Goal: Task Accomplishment & Management: Manage account settings

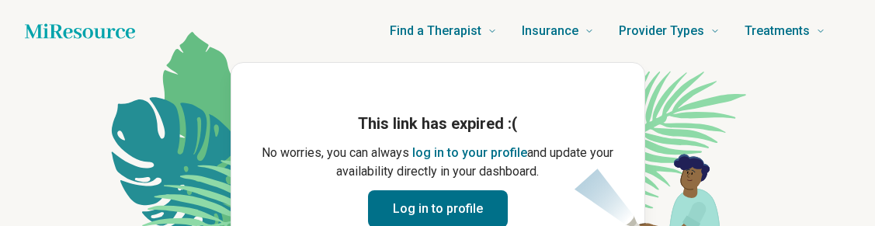
click at [431, 217] on button "Log in to profile" at bounding box center [438, 208] width 140 height 37
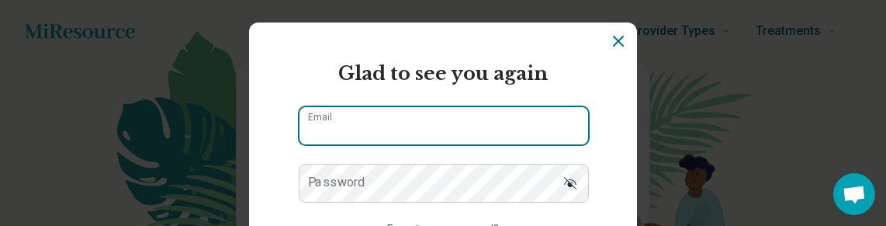
click at [418, 130] on input "Email" at bounding box center [444, 125] width 289 height 37
type input "**********"
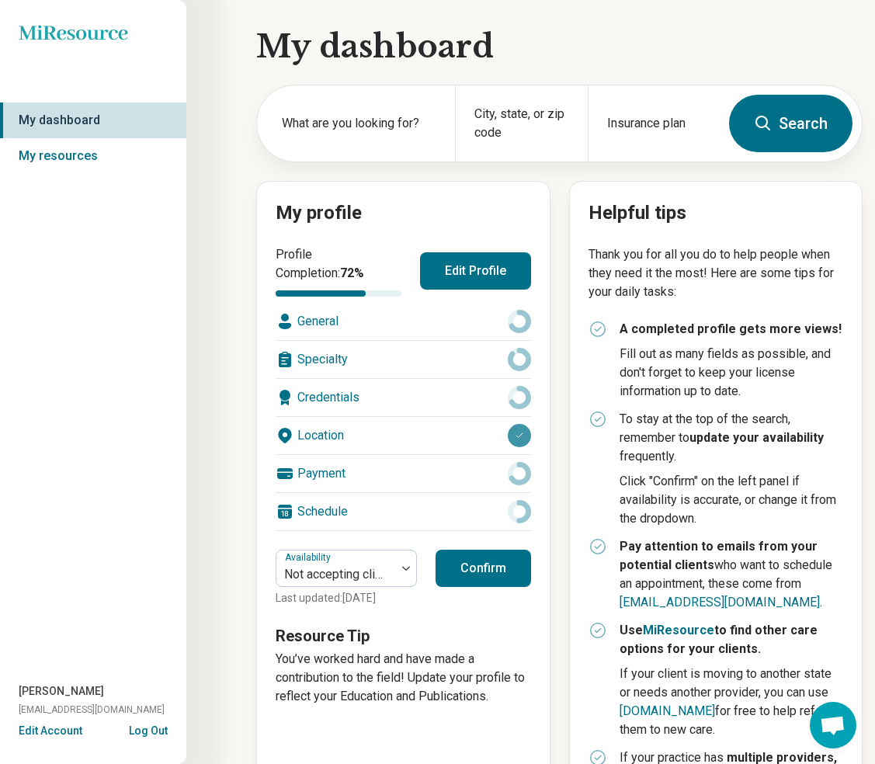
click at [502, 225] on button "Confirm" at bounding box center [482, 567] width 95 height 37
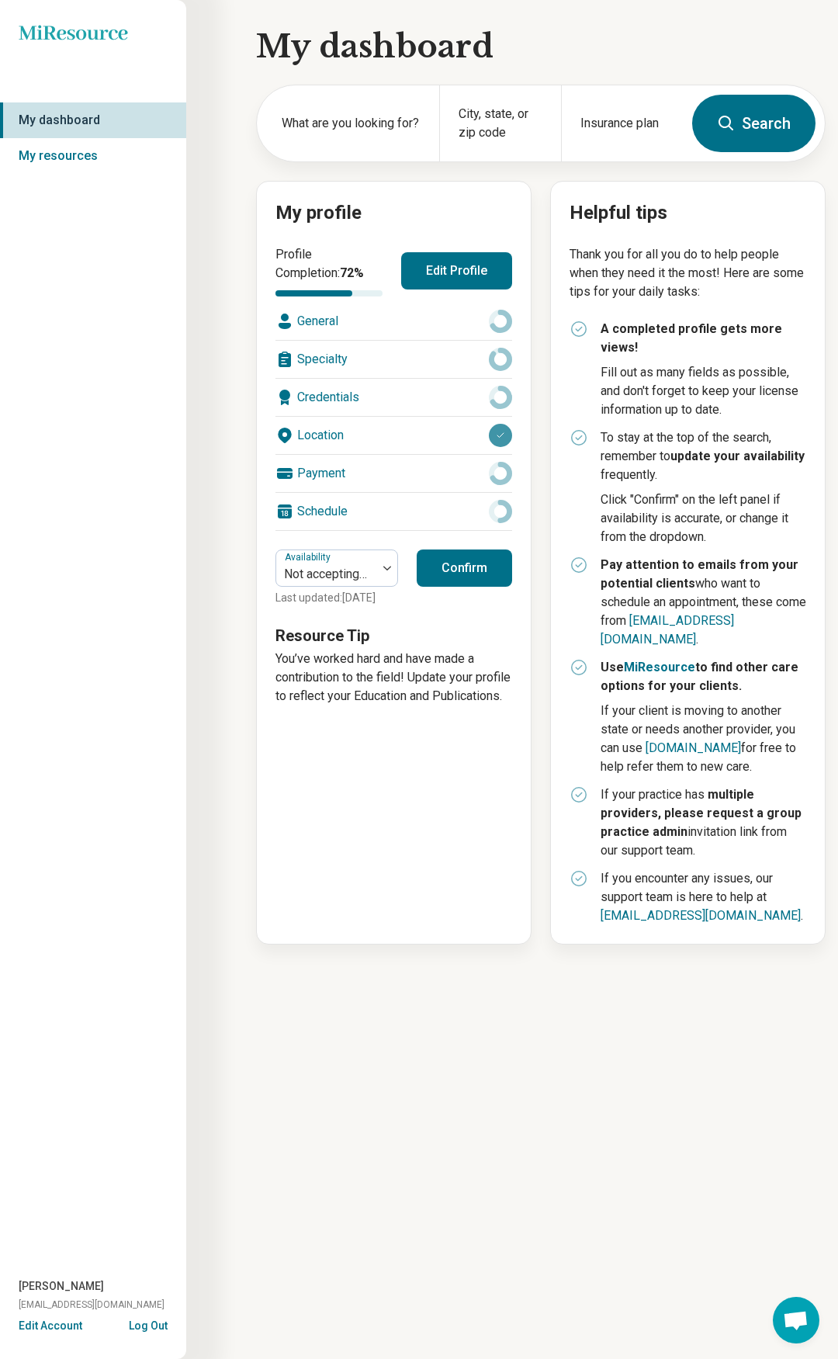
click at [324, 225] on div "Specialty" at bounding box center [393, 359] width 237 height 37
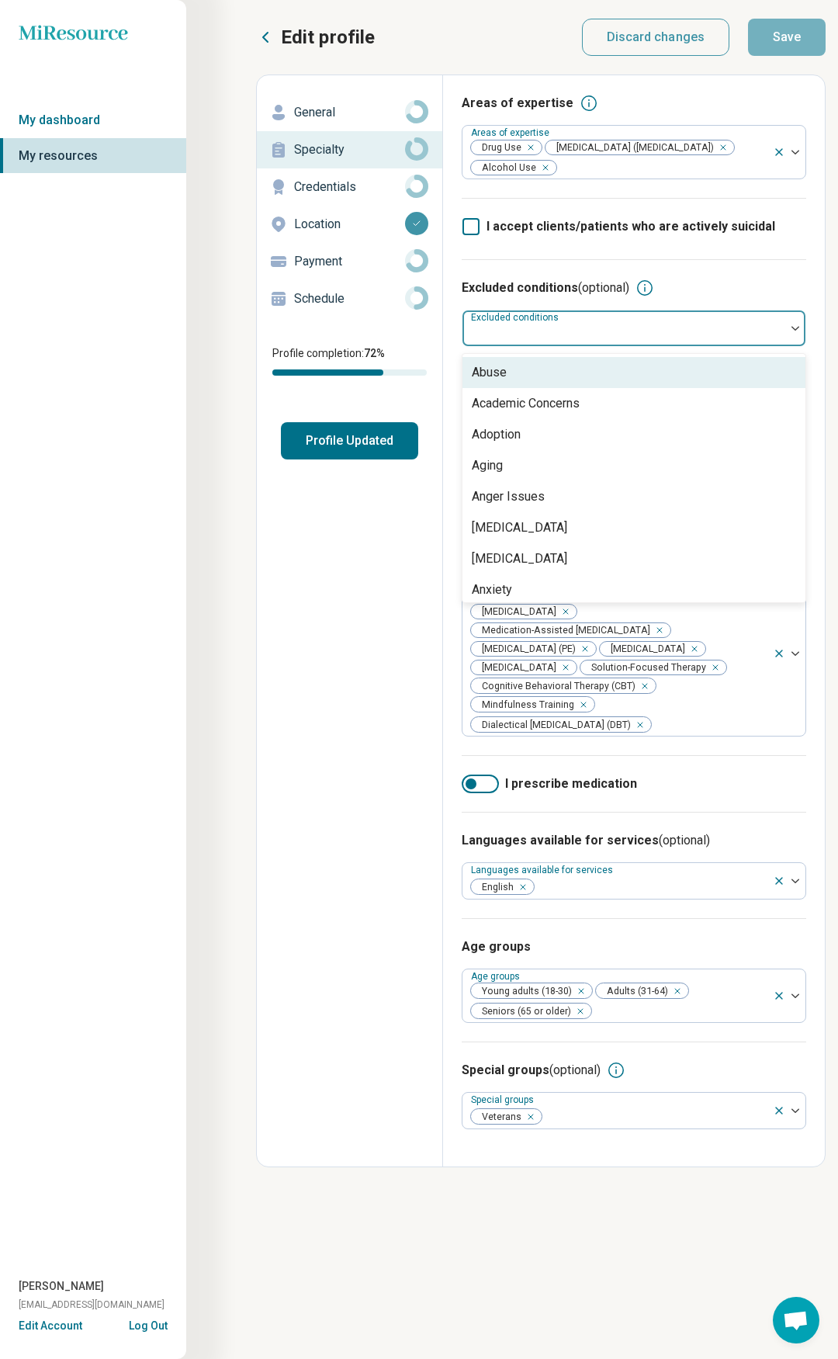
click at [635, 225] on div at bounding box center [624, 335] width 310 height 22
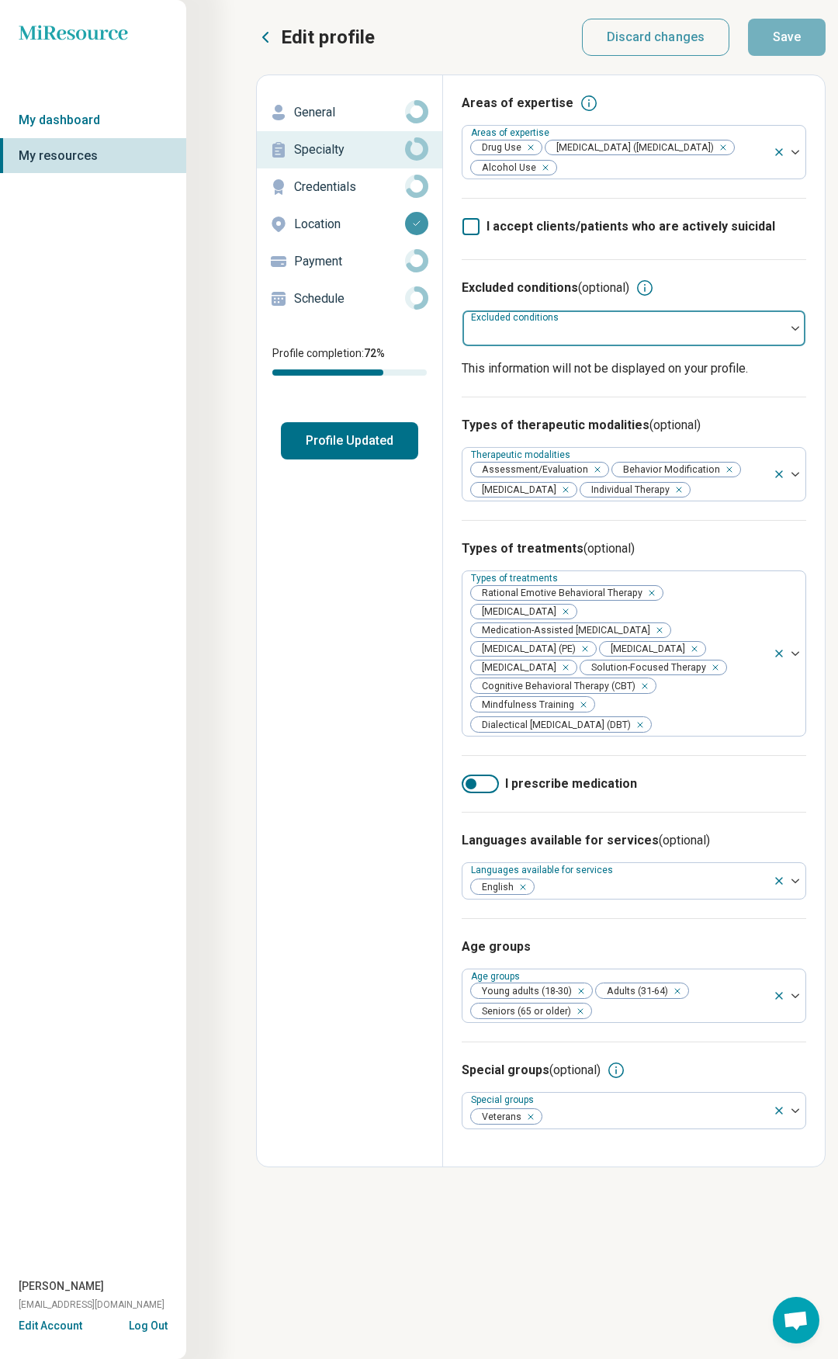
click at [635, 225] on div at bounding box center [624, 335] width 310 height 22
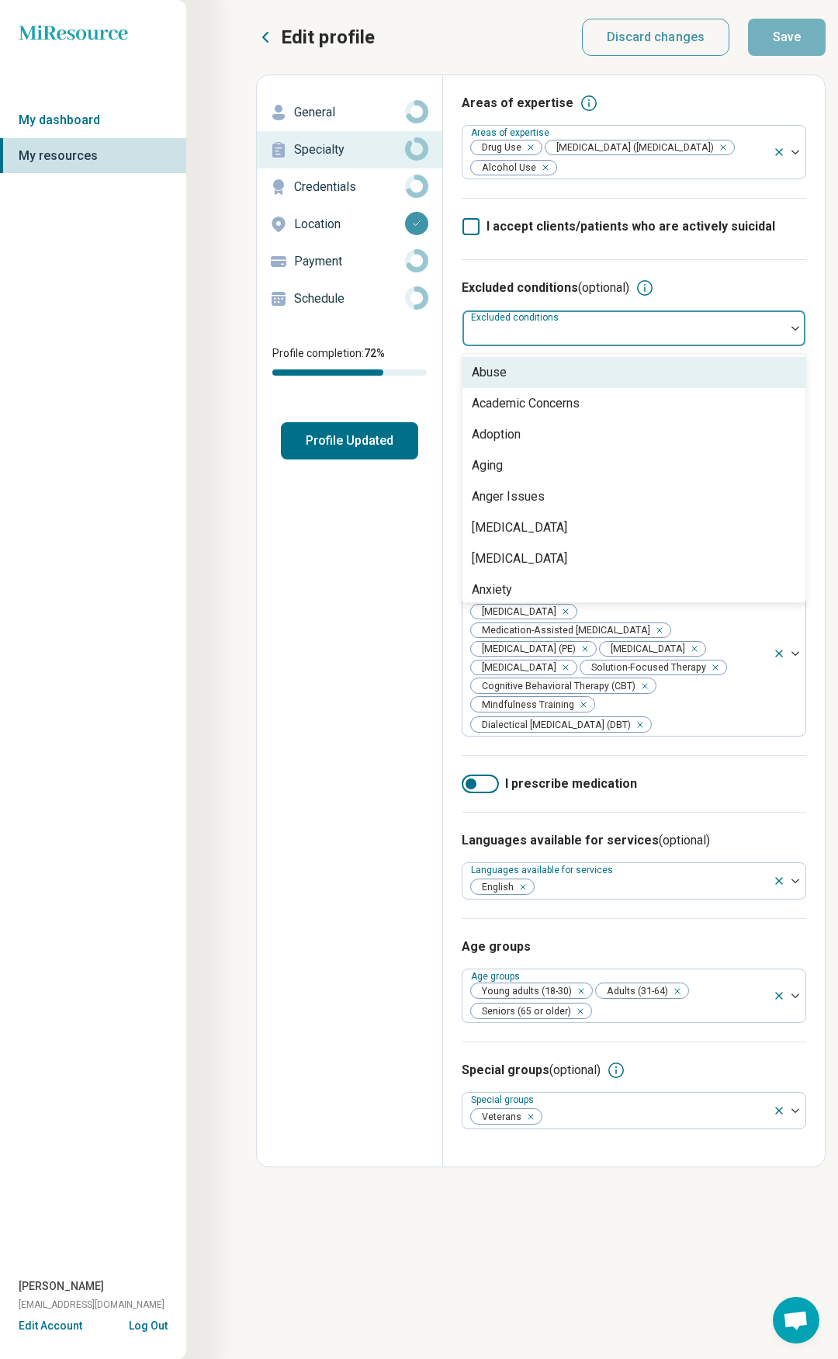
click at [644, 225] on div at bounding box center [624, 328] width 323 height 34
click at [795, 225] on img at bounding box center [796, 328] width 8 height 5
click at [799, 225] on img at bounding box center [796, 328] width 8 height 5
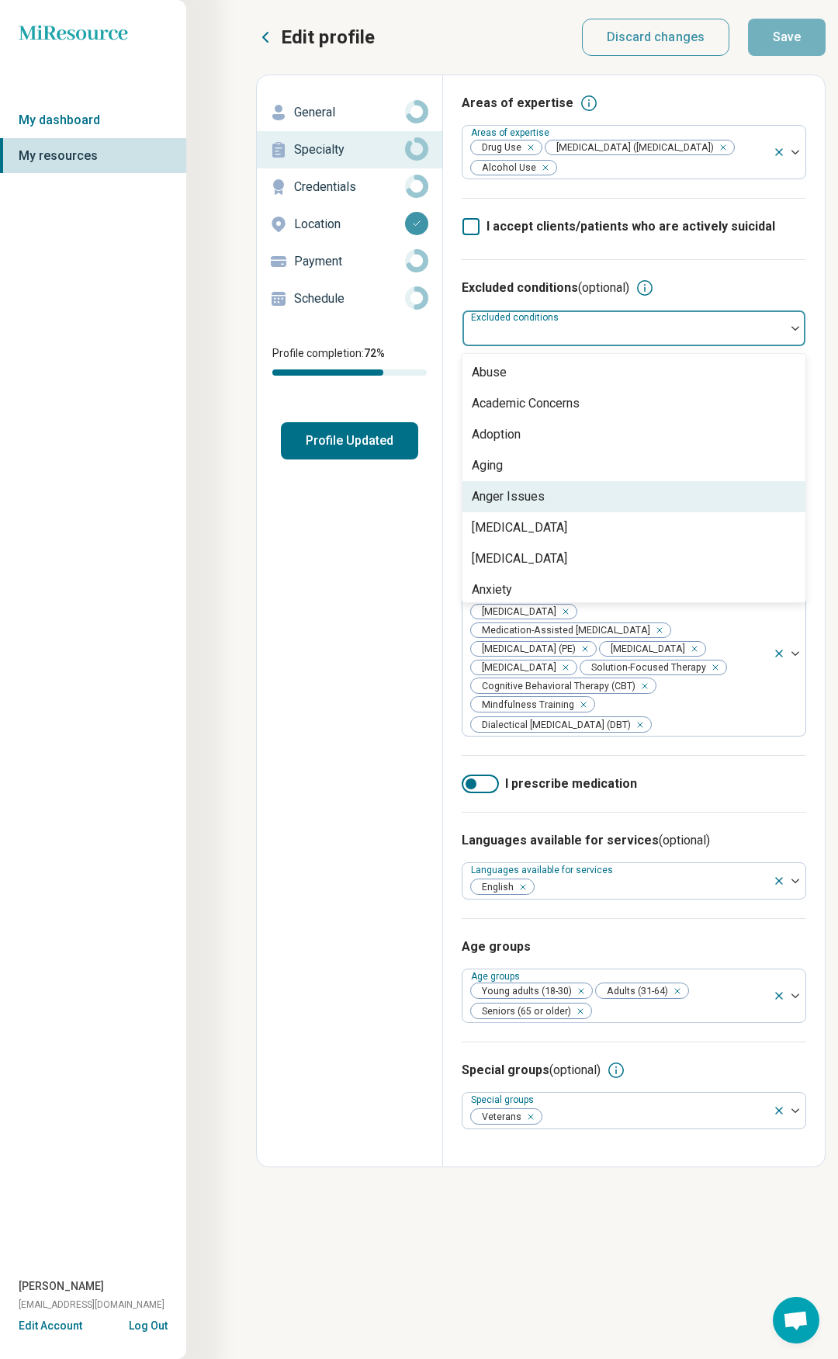
click at [330, 225] on div "Edit profile General Specialty Credentials Location Payment Schedule Profile co…" at bounding box center [350, 620] width 186 height 1091
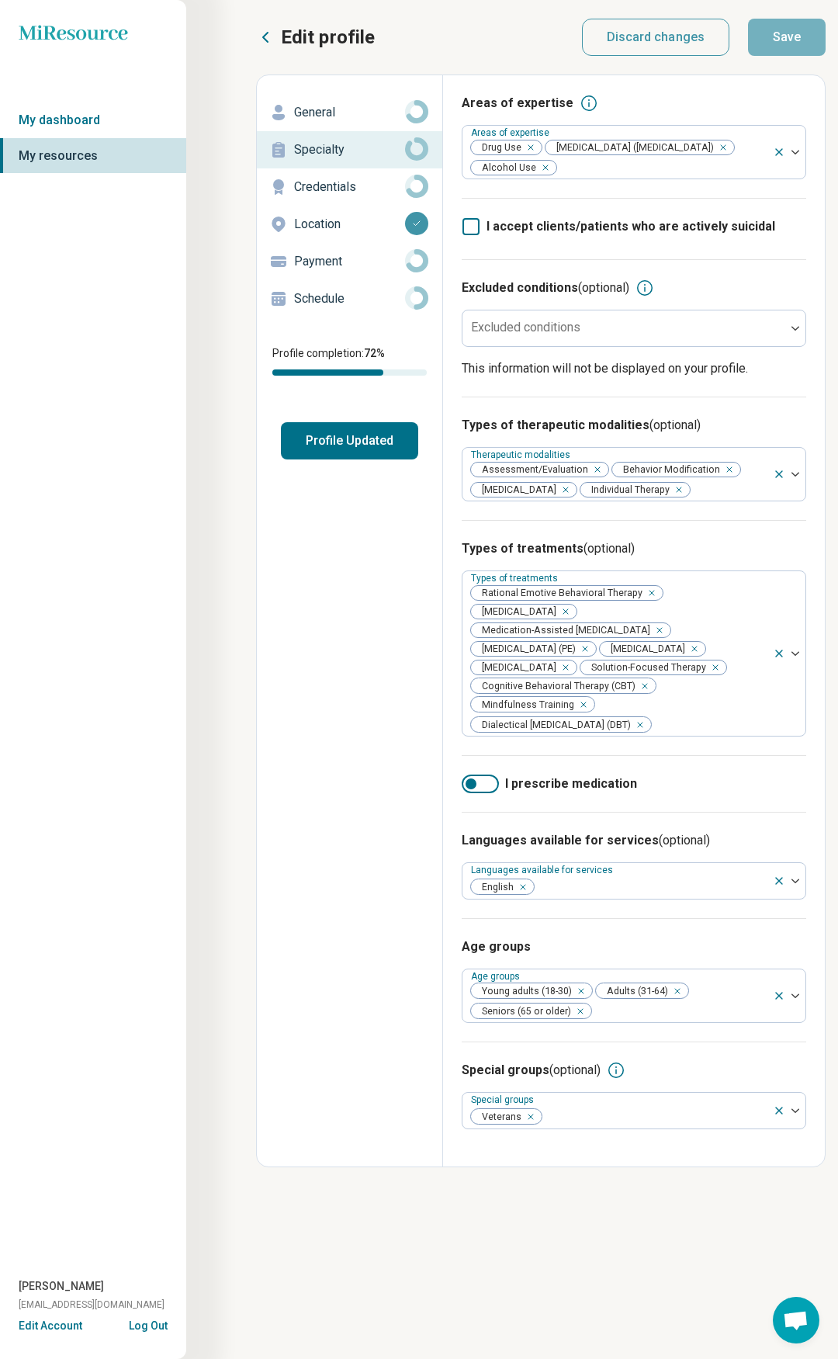
click at [302, 189] on p "Credentials" at bounding box center [349, 187] width 111 height 19
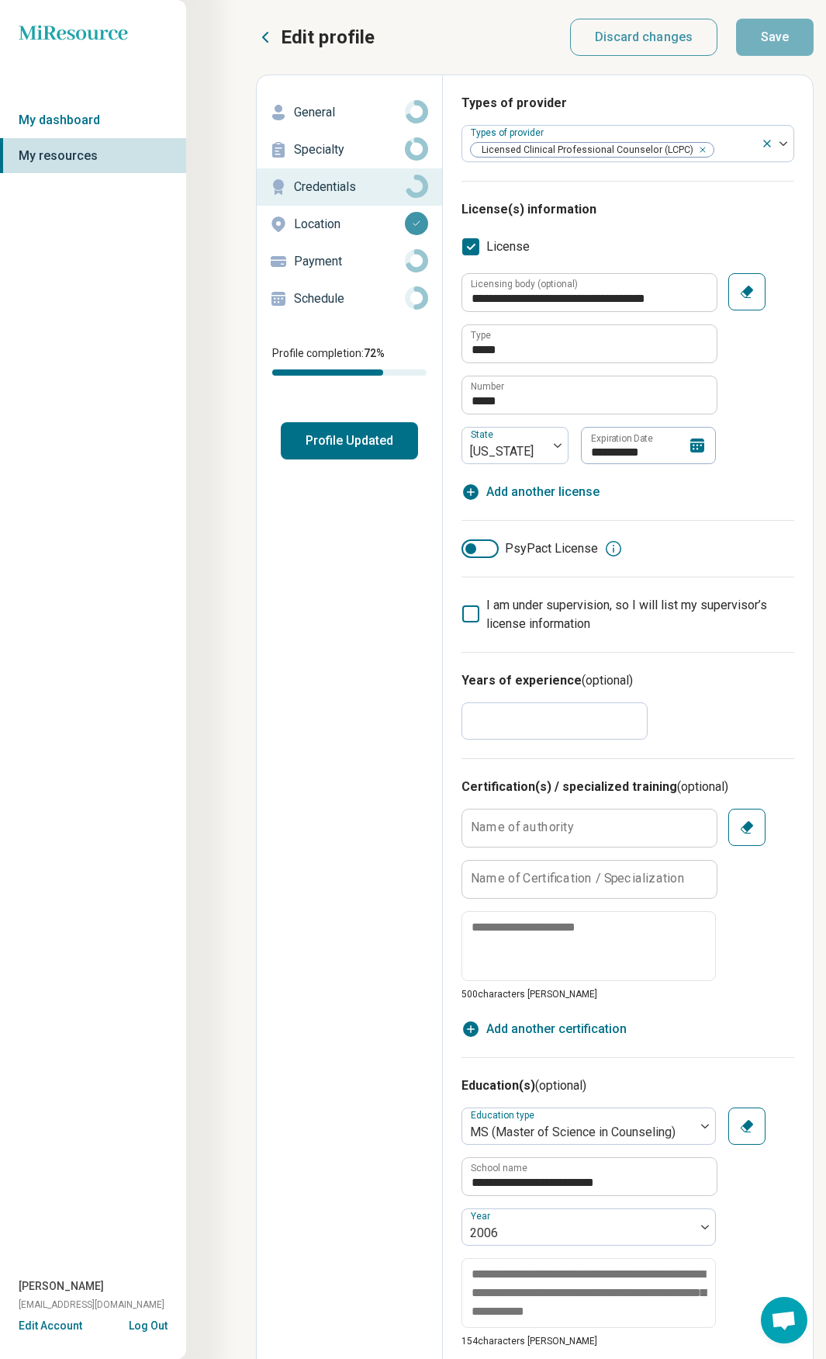
click at [301, 225] on p "Payment" at bounding box center [349, 261] width 111 height 19
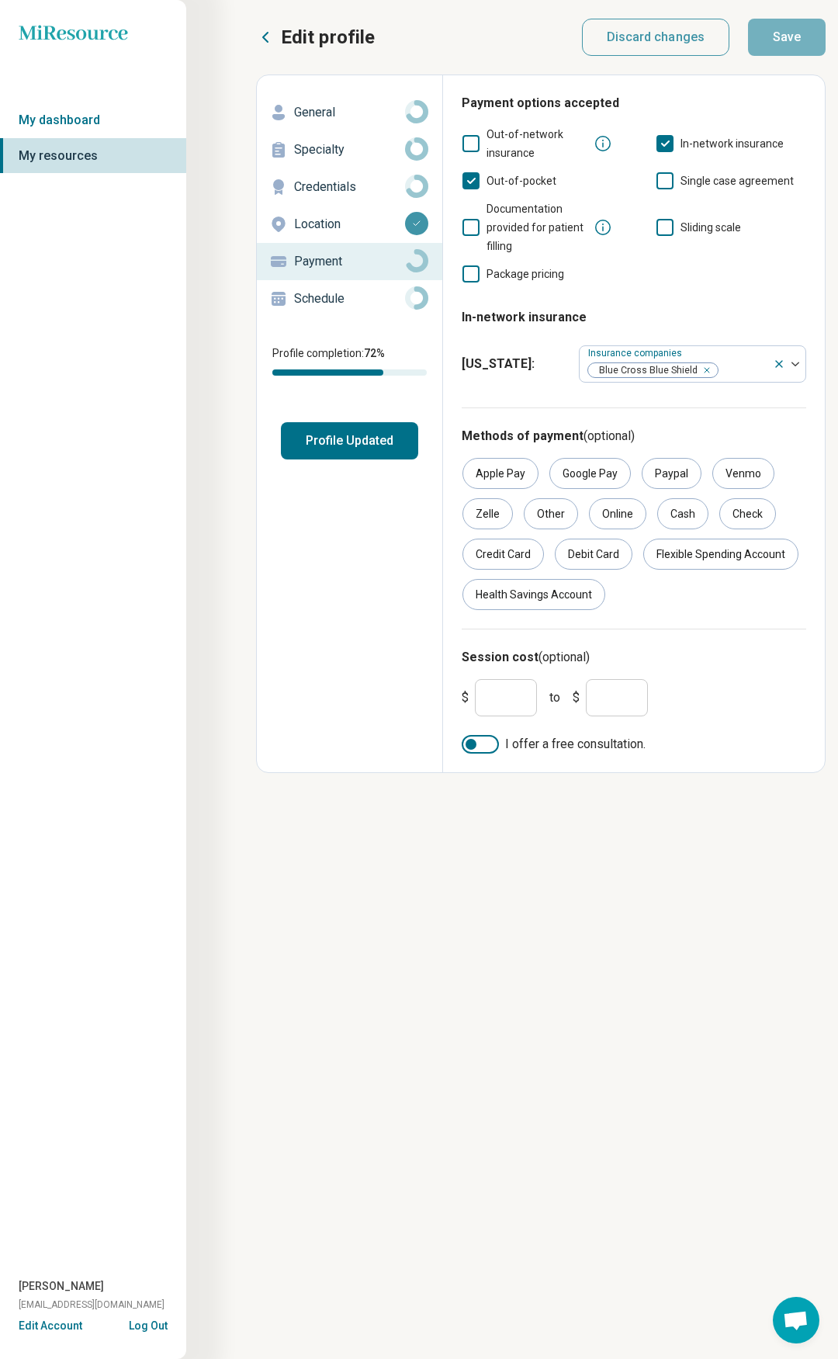
click at [315, 143] on p "Specialty" at bounding box center [349, 149] width 111 height 19
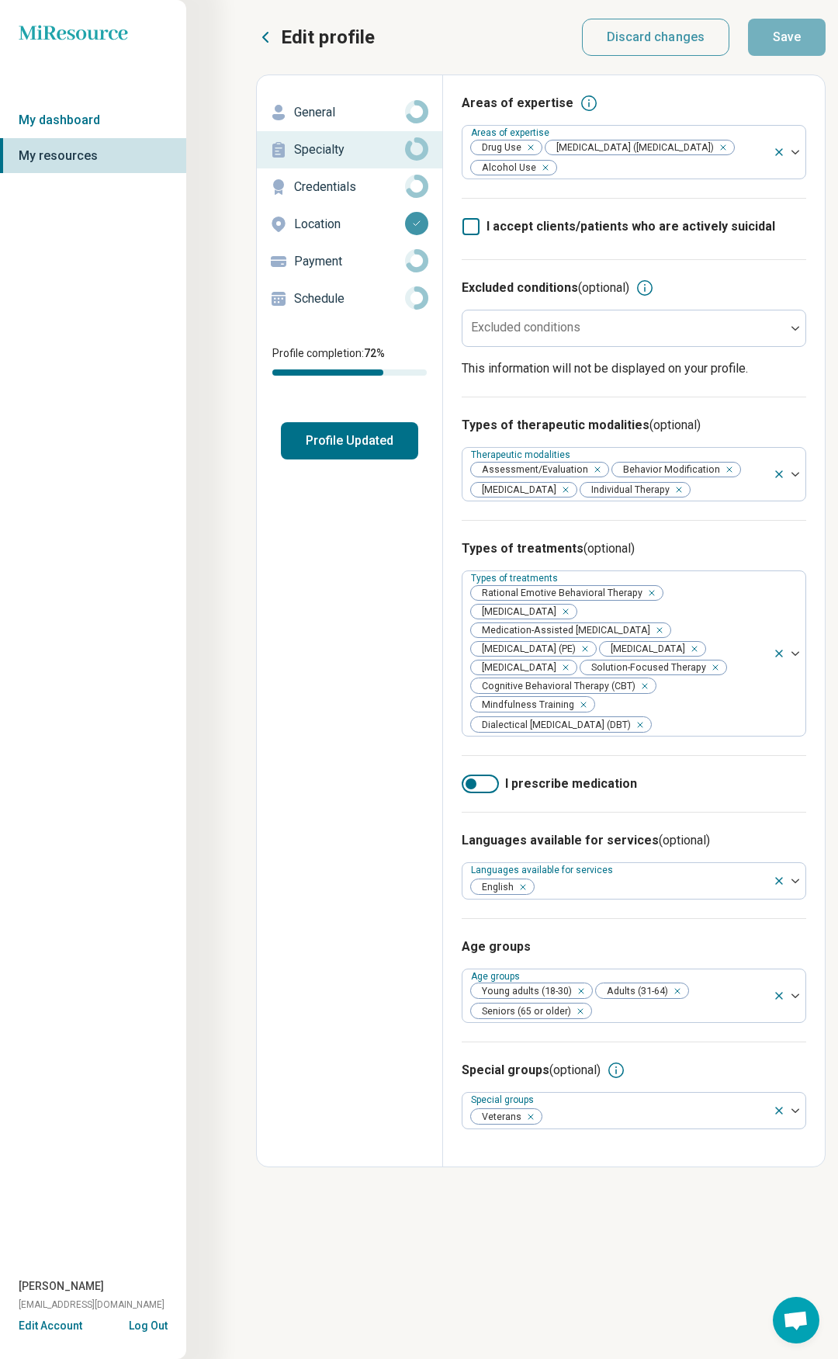
click at [352, 113] on p "General" at bounding box center [349, 112] width 111 height 19
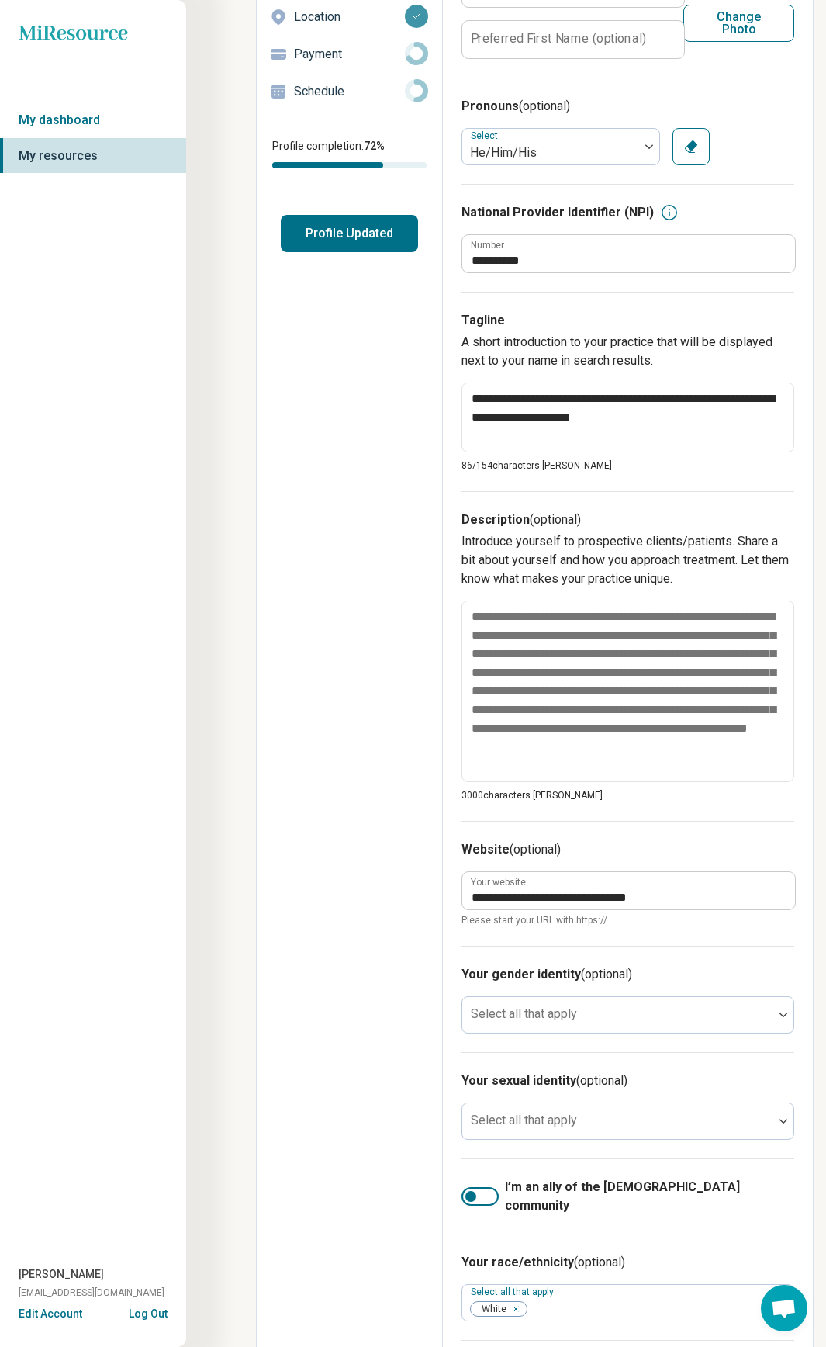
scroll to position [307, 0]
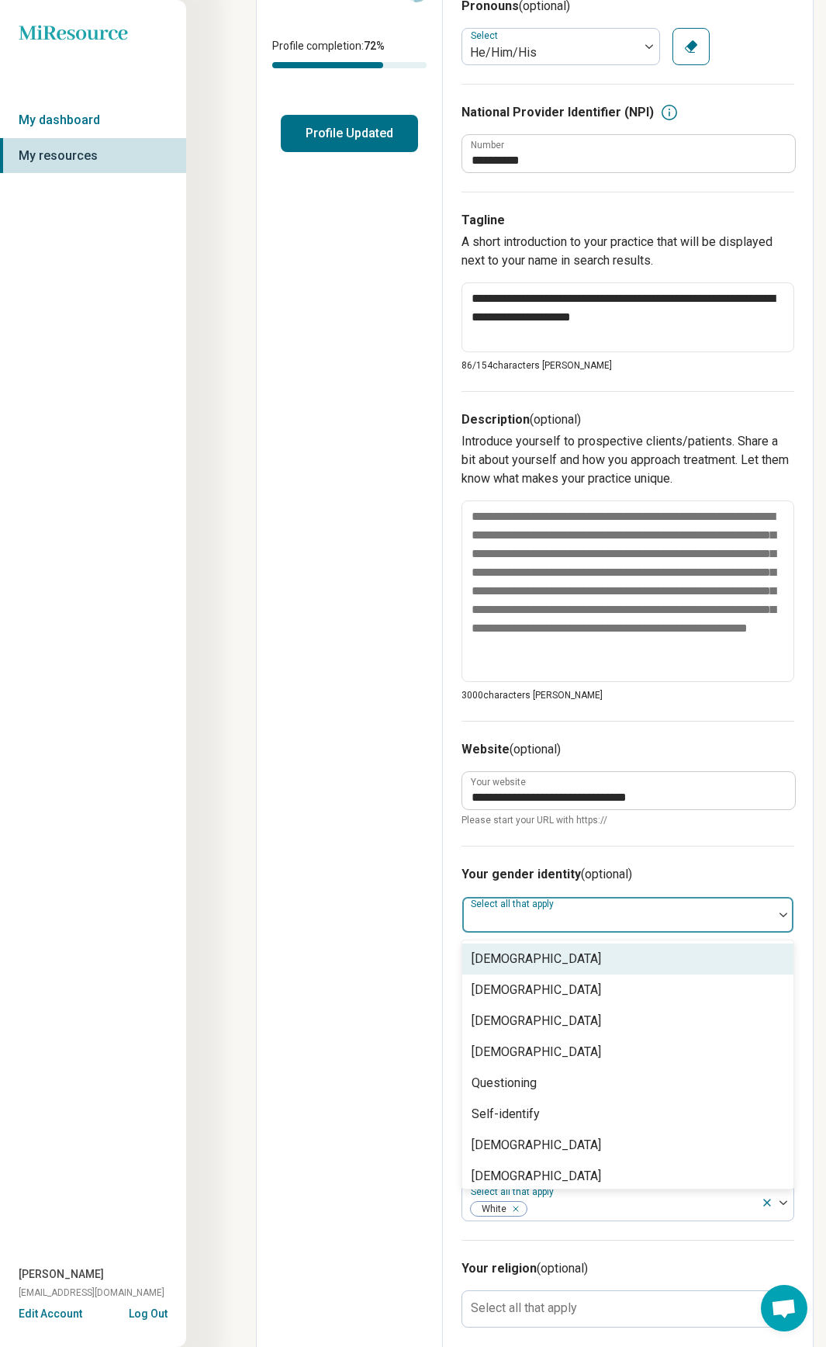
click at [761, 225] on div at bounding box center [618, 915] width 311 height 34
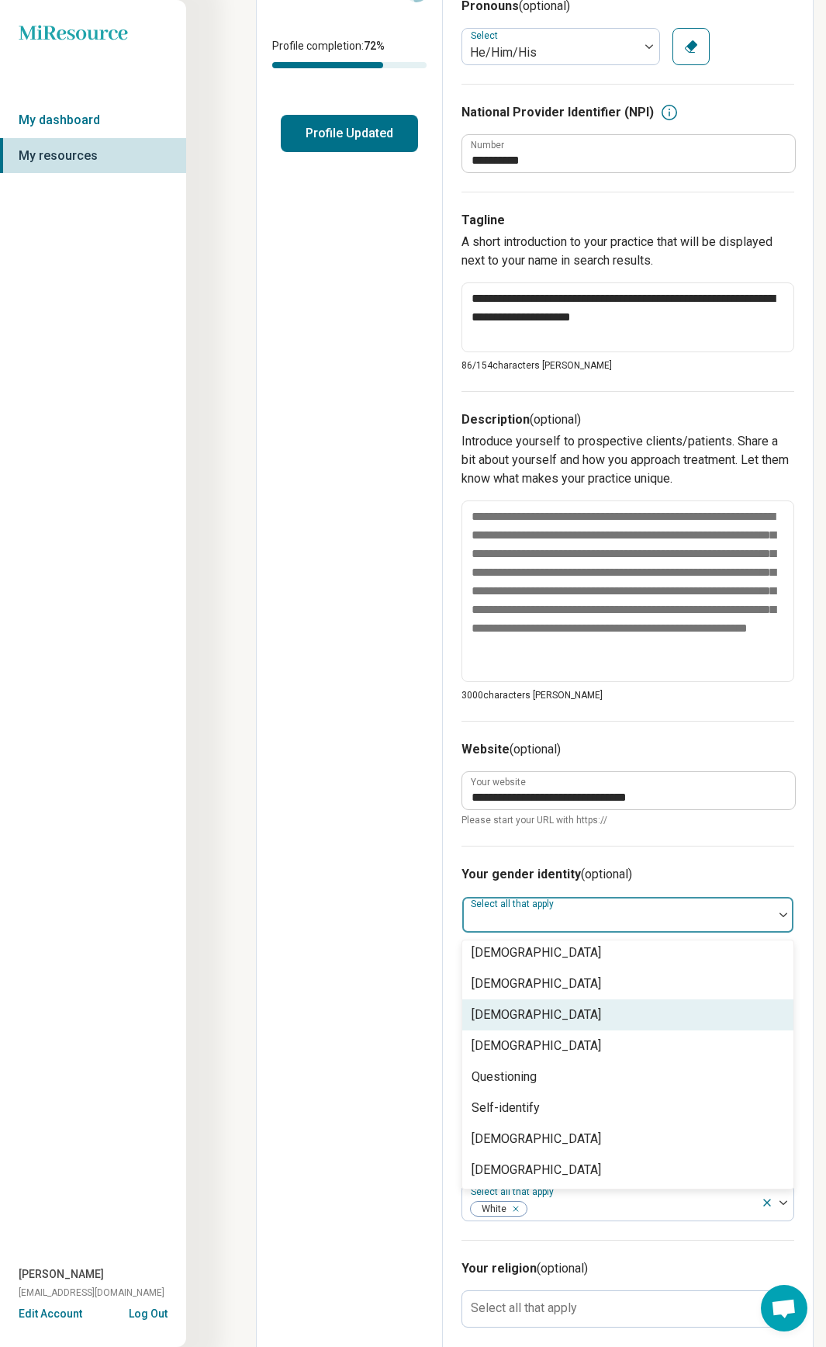
scroll to position [0, 0]
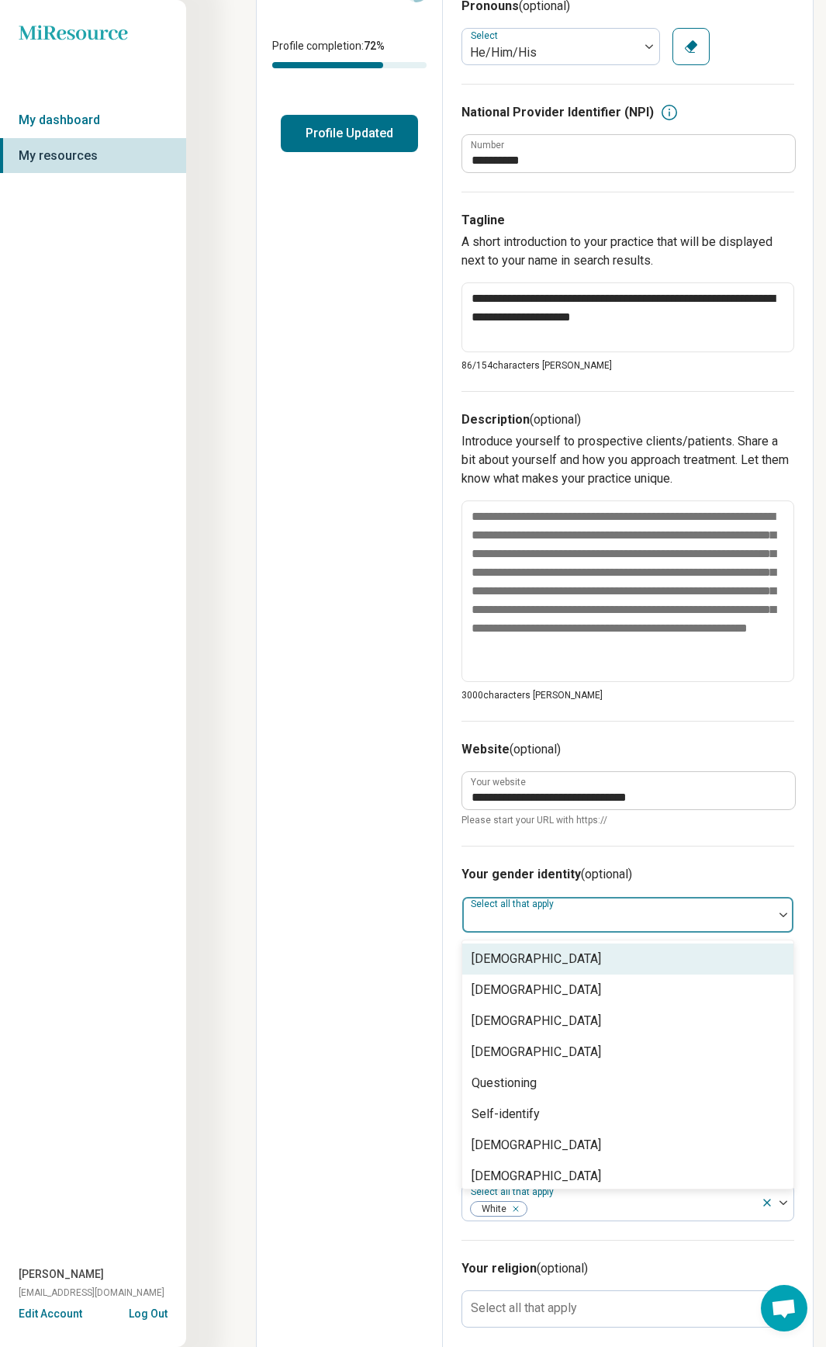
click at [587, 225] on div at bounding box center [618, 921] width 299 height 22
click at [570, 225] on div "[DEMOGRAPHIC_DATA]" at bounding box center [628, 959] width 331 height 31
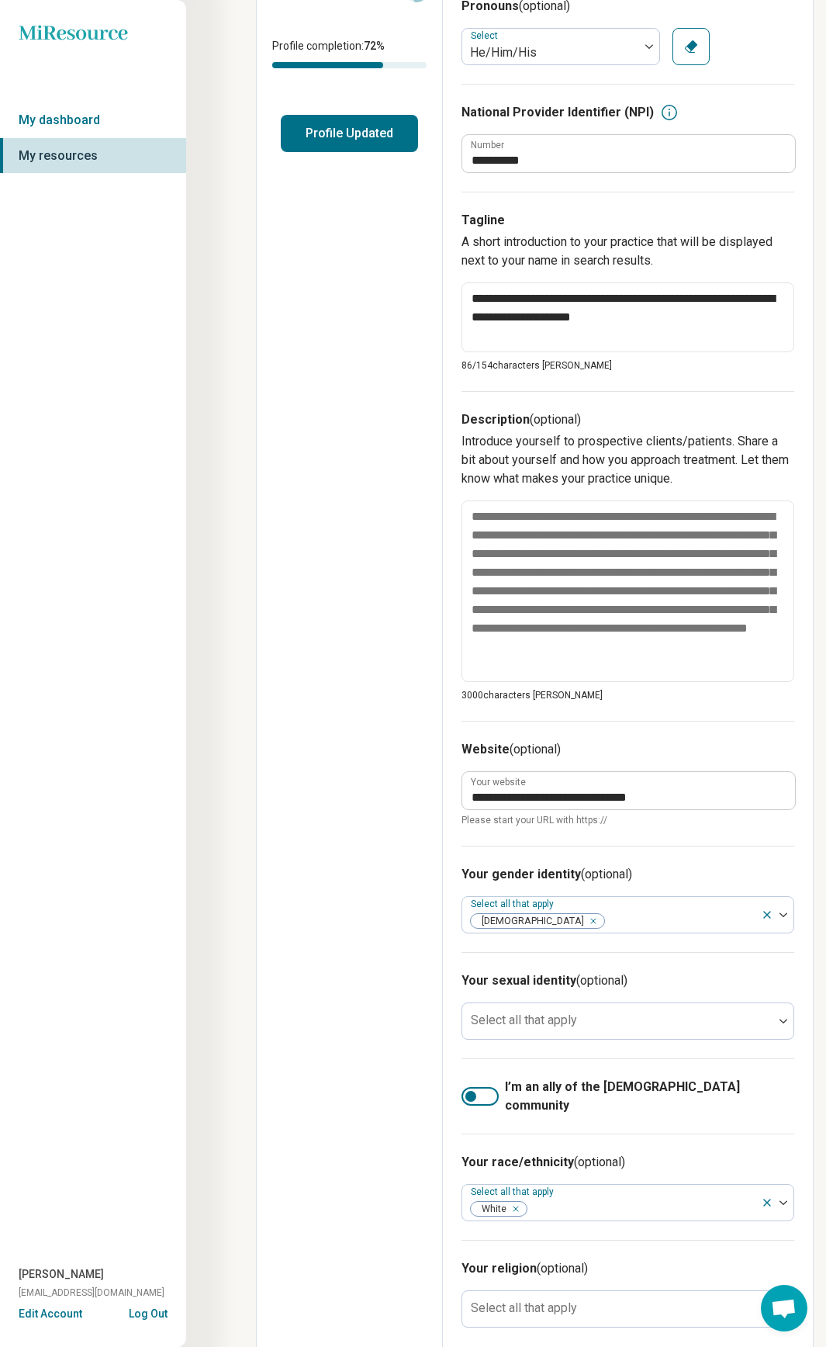
click at [363, 225] on div "Edit profile General Specialty Credentials Location Payment Schedule Profile co…" at bounding box center [350, 566] width 186 height 1597
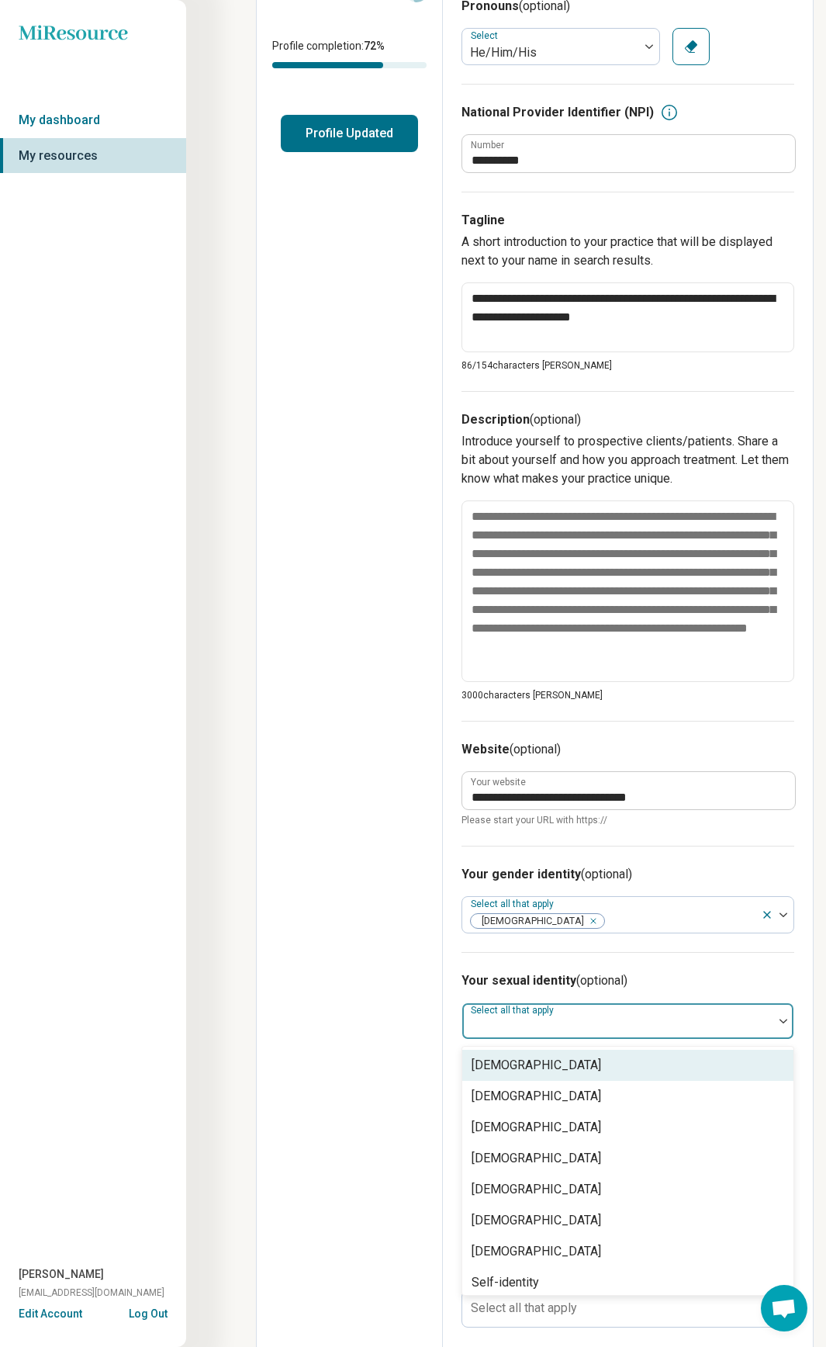
click at [532, 225] on div "Select all that apply" at bounding box center [628, 1021] width 333 height 37
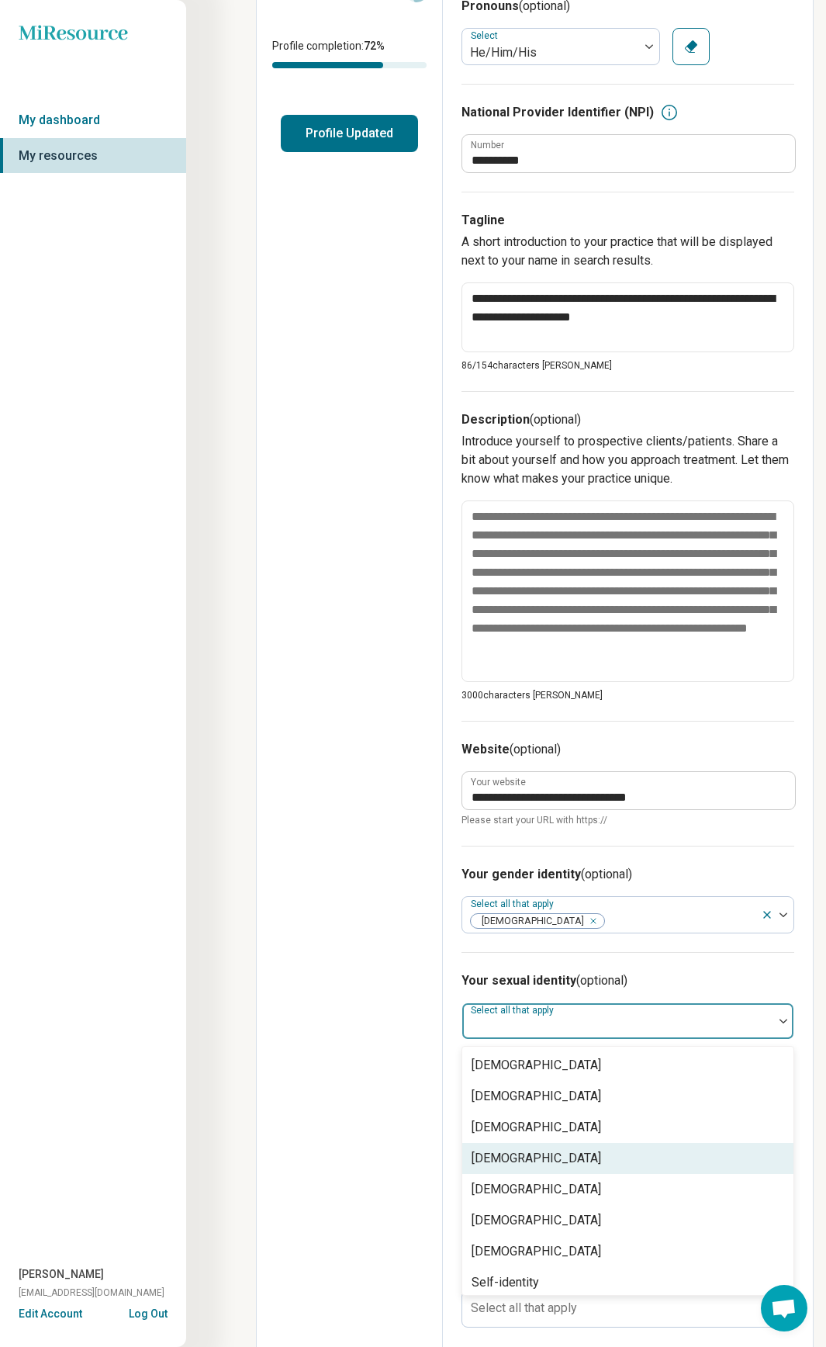
click at [587, 225] on div "[DEMOGRAPHIC_DATA]" at bounding box center [628, 1158] width 331 height 31
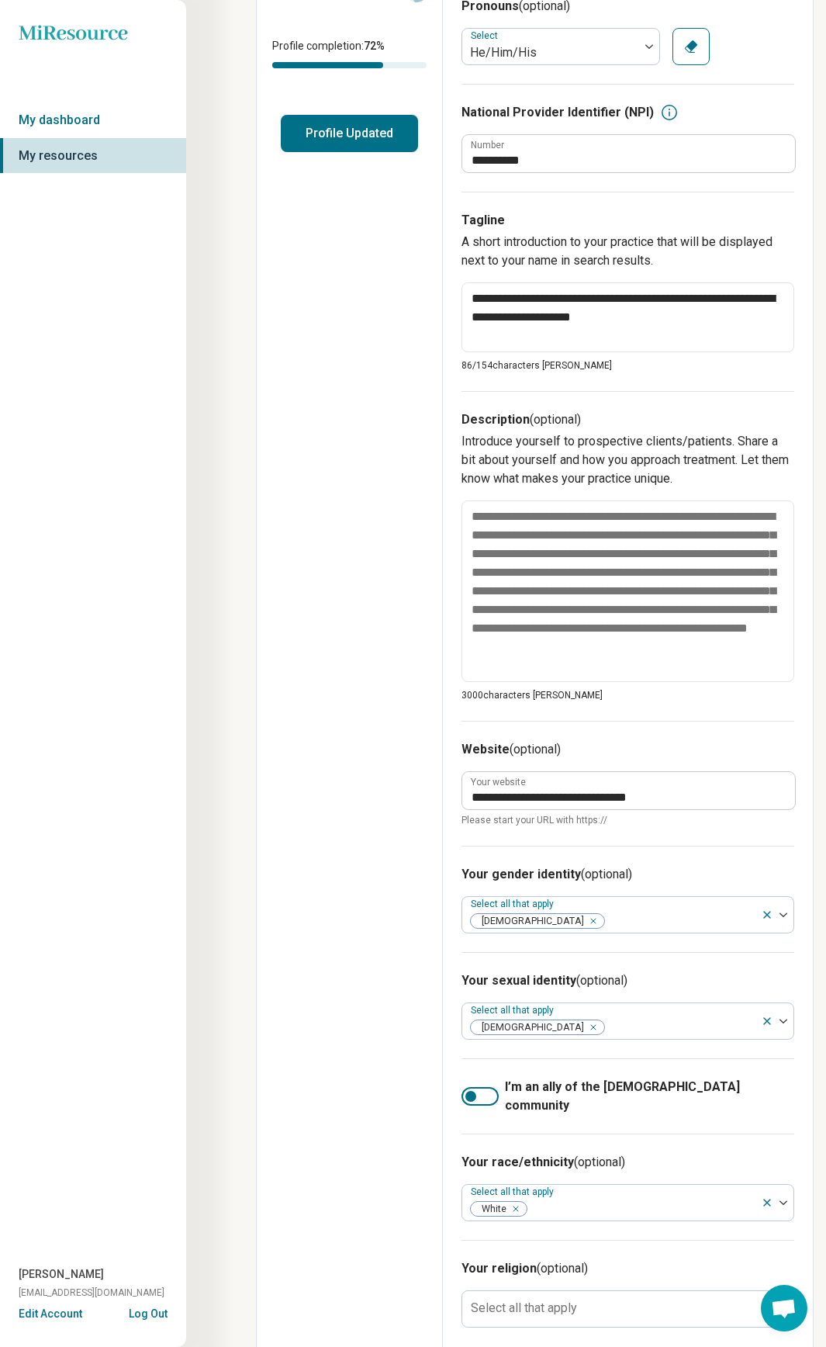
click at [349, 225] on div "Edit profile General Specialty Credentials Location Payment Schedule Profile co…" at bounding box center [350, 566] width 186 height 1597
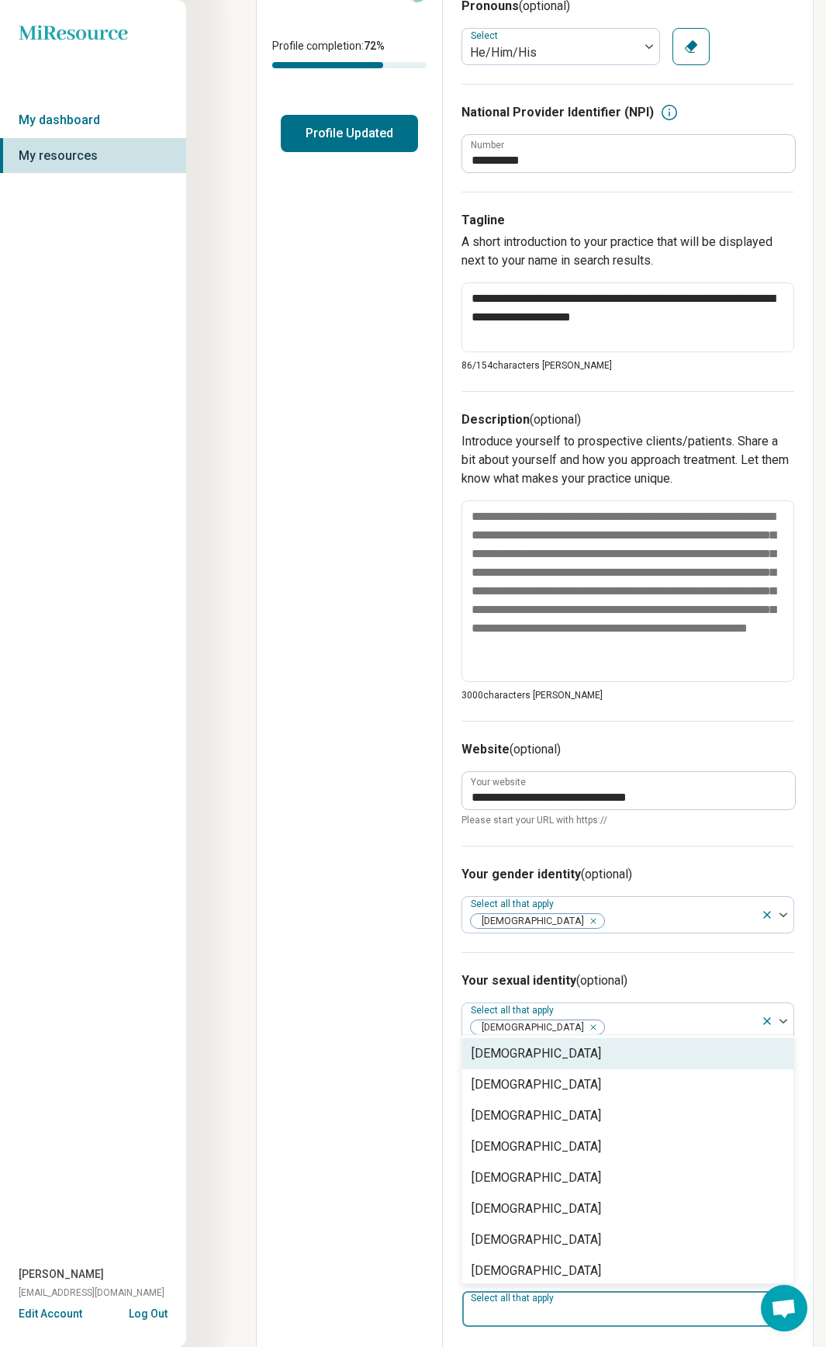
click at [577, 225] on div at bounding box center [618, 1316] width 299 height 22
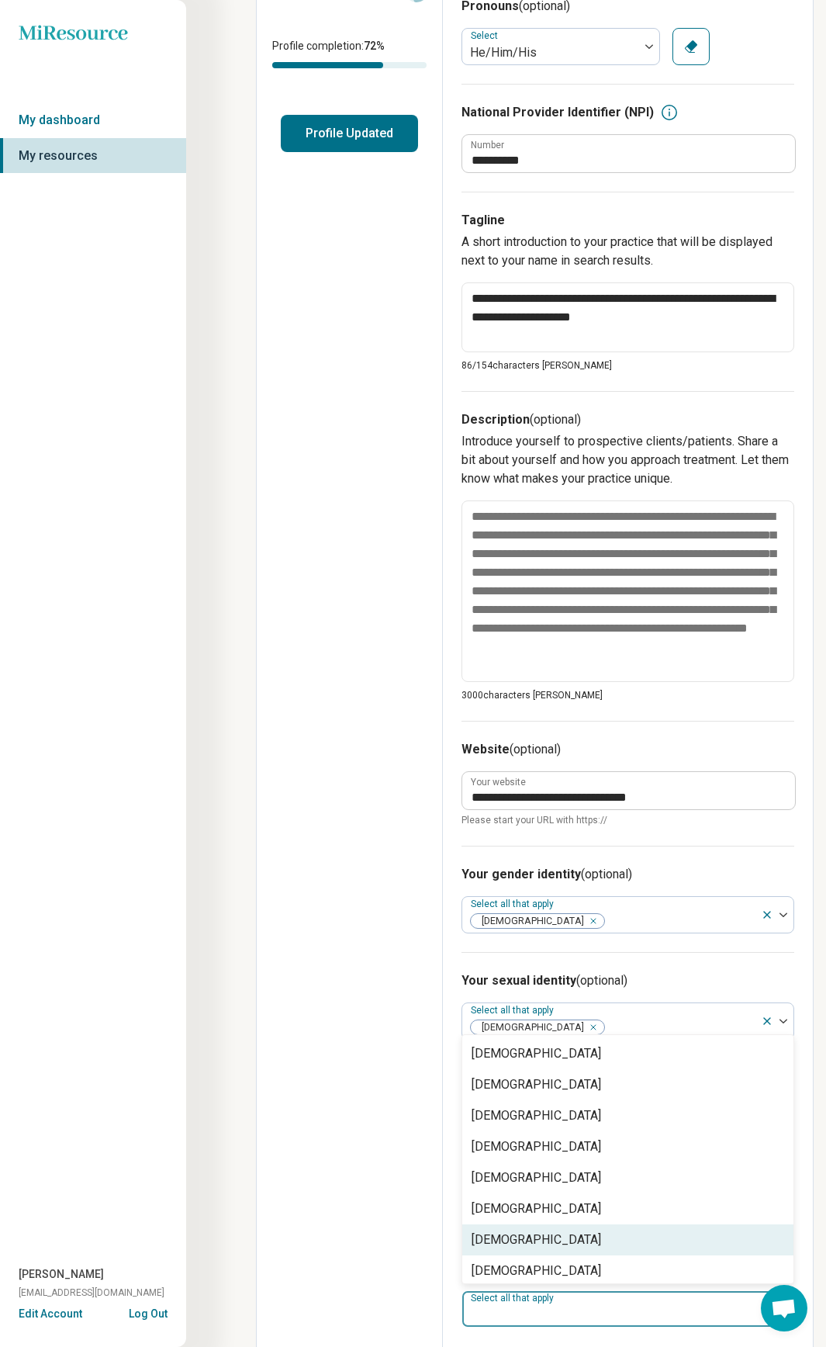
click at [315, 225] on div "Edit profile General Specialty Credentials Location Payment Schedule Profile co…" at bounding box center [350, 566] width 186 height 1597
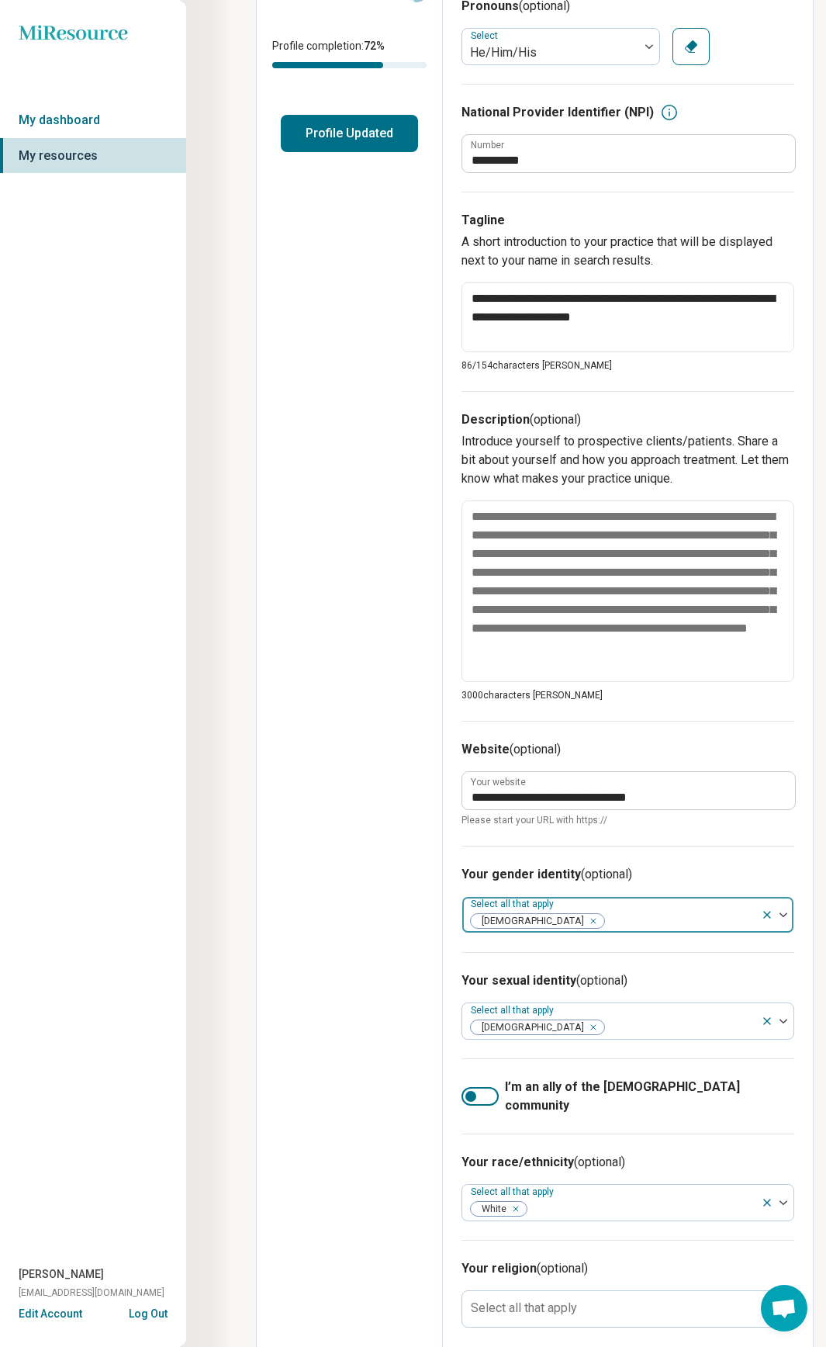
click at [584, 225] on icon "Remove [object Object]" at bounding box center [589, 921] width 11 height 11
click at [584, 225] on icon "Remove [object Object]" at bounding box center [589, 1027] width 11 height 11
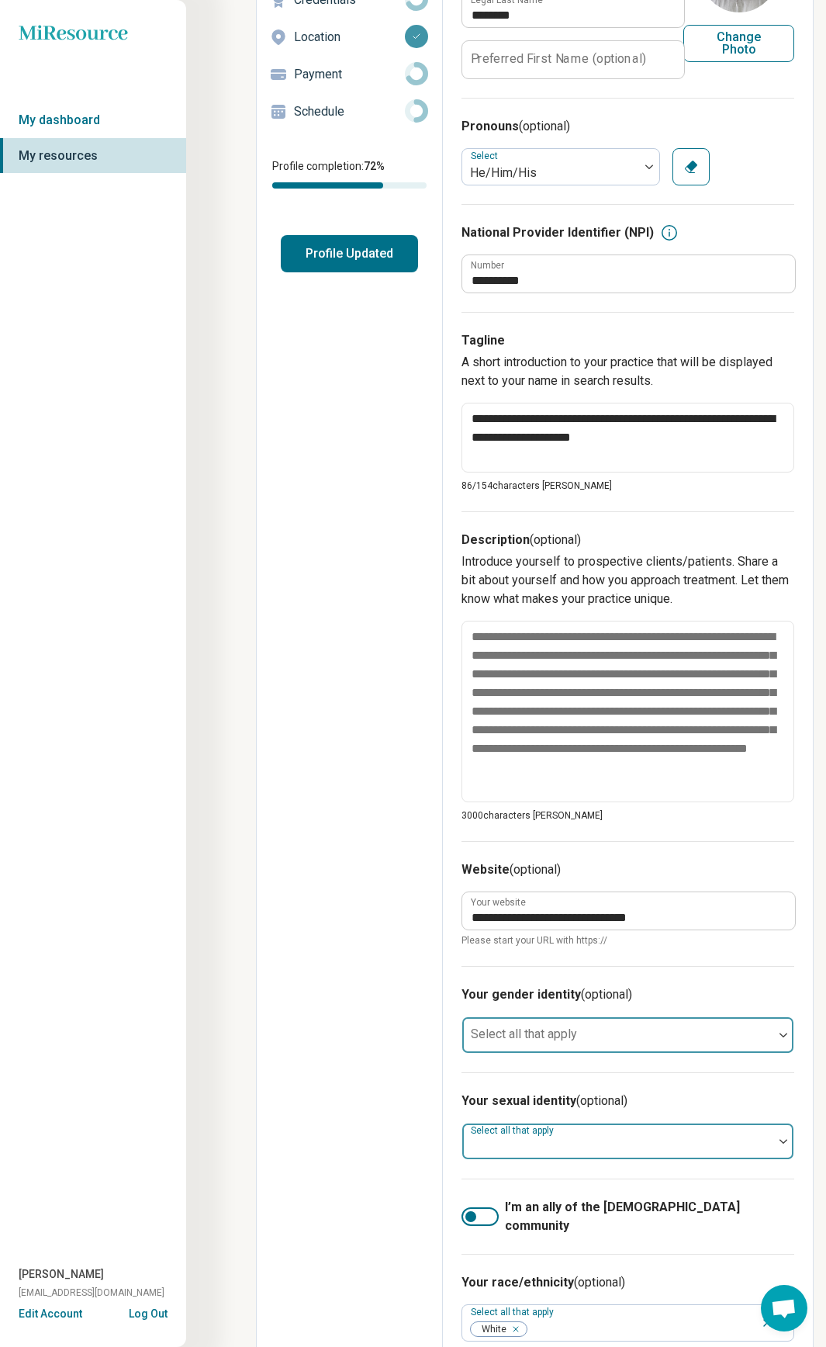
scroll to position [307, 0]
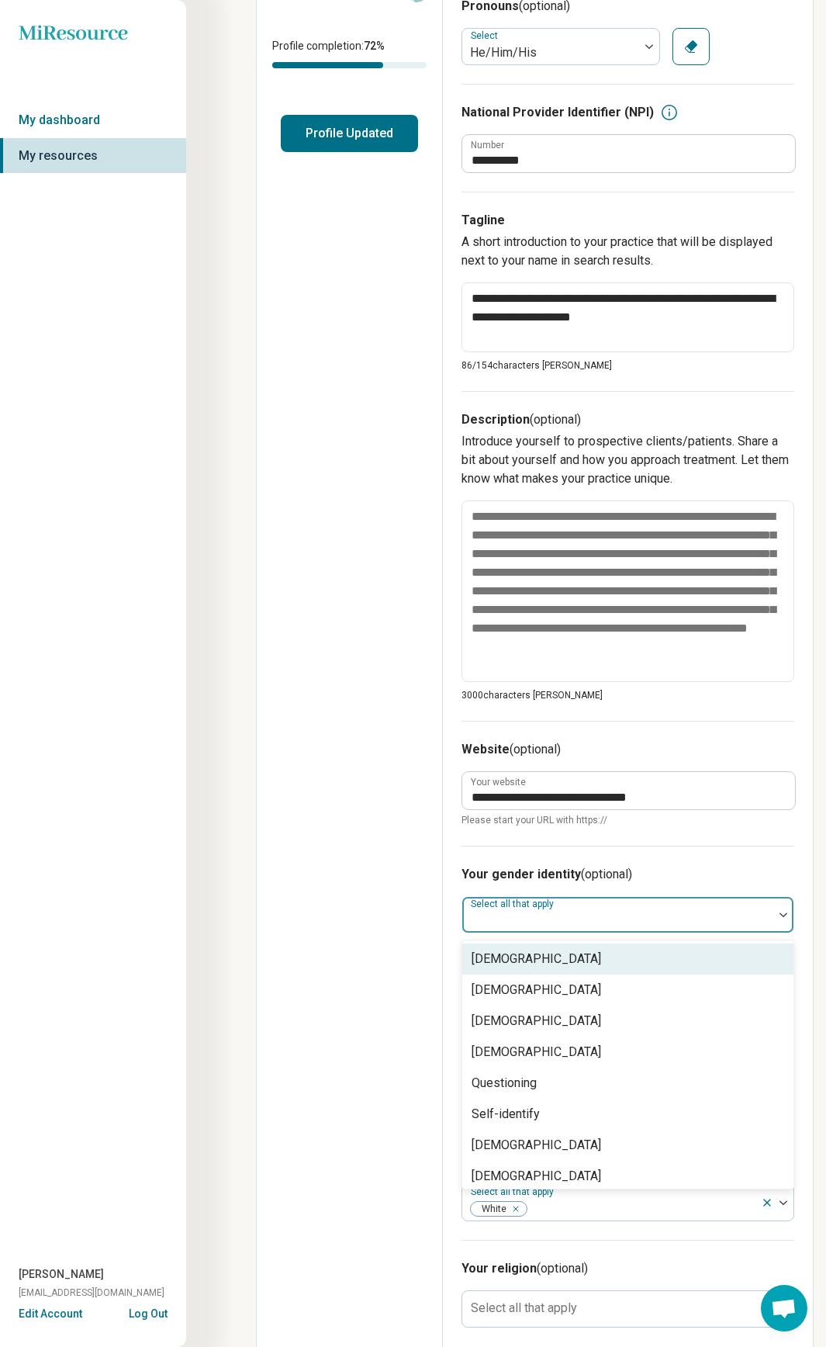
click at [587, 225] on div at bounding box center [618, 921] width 299 height 22
click at [601, 225] on div "[DEMOGRAPHIC_DATA]" at bounding box center [628, 959] width 331 height 31
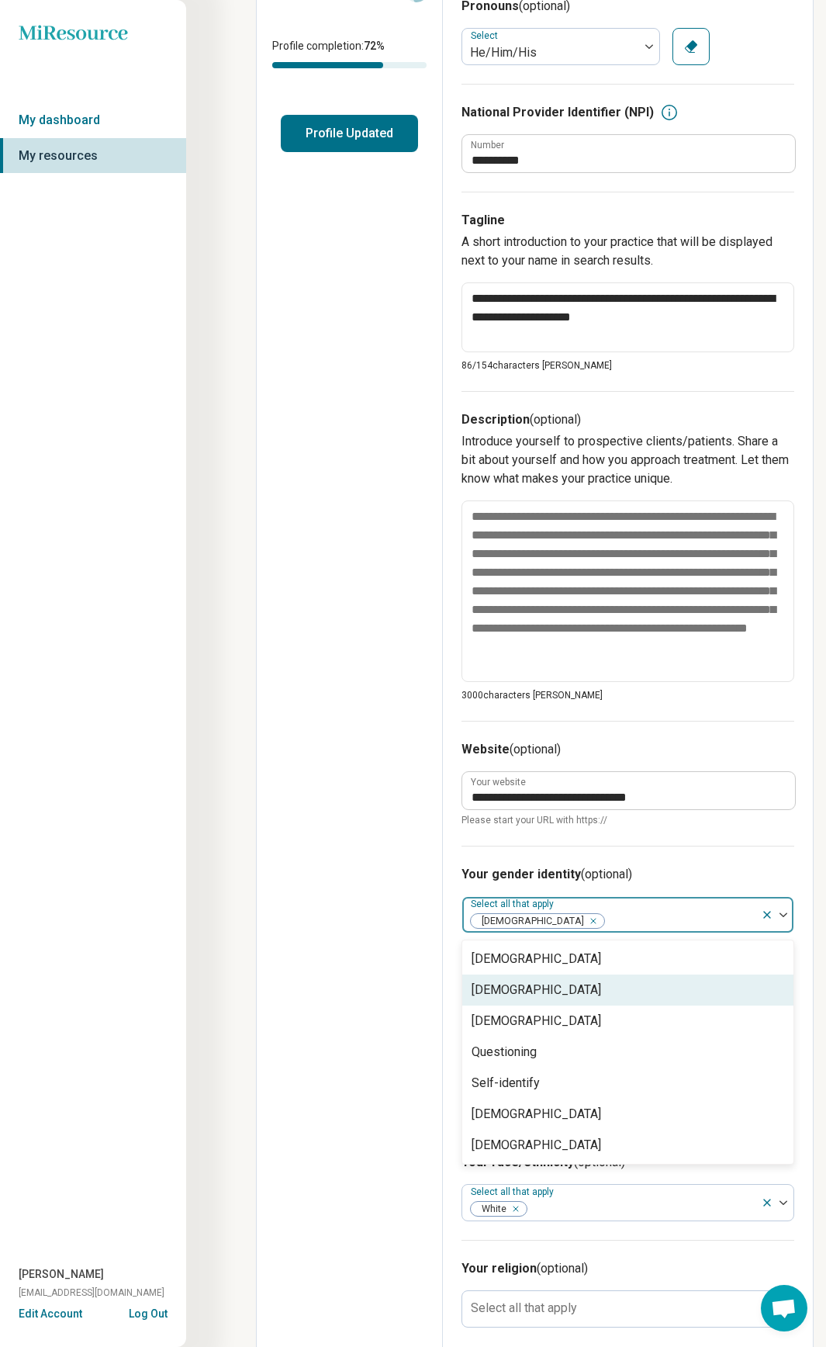
click at [386, 225] on div "Edit profile General Specialty Credentials Location Payment Schedule Profile co…" at bounding box center [350, 566] width 186 height 1597
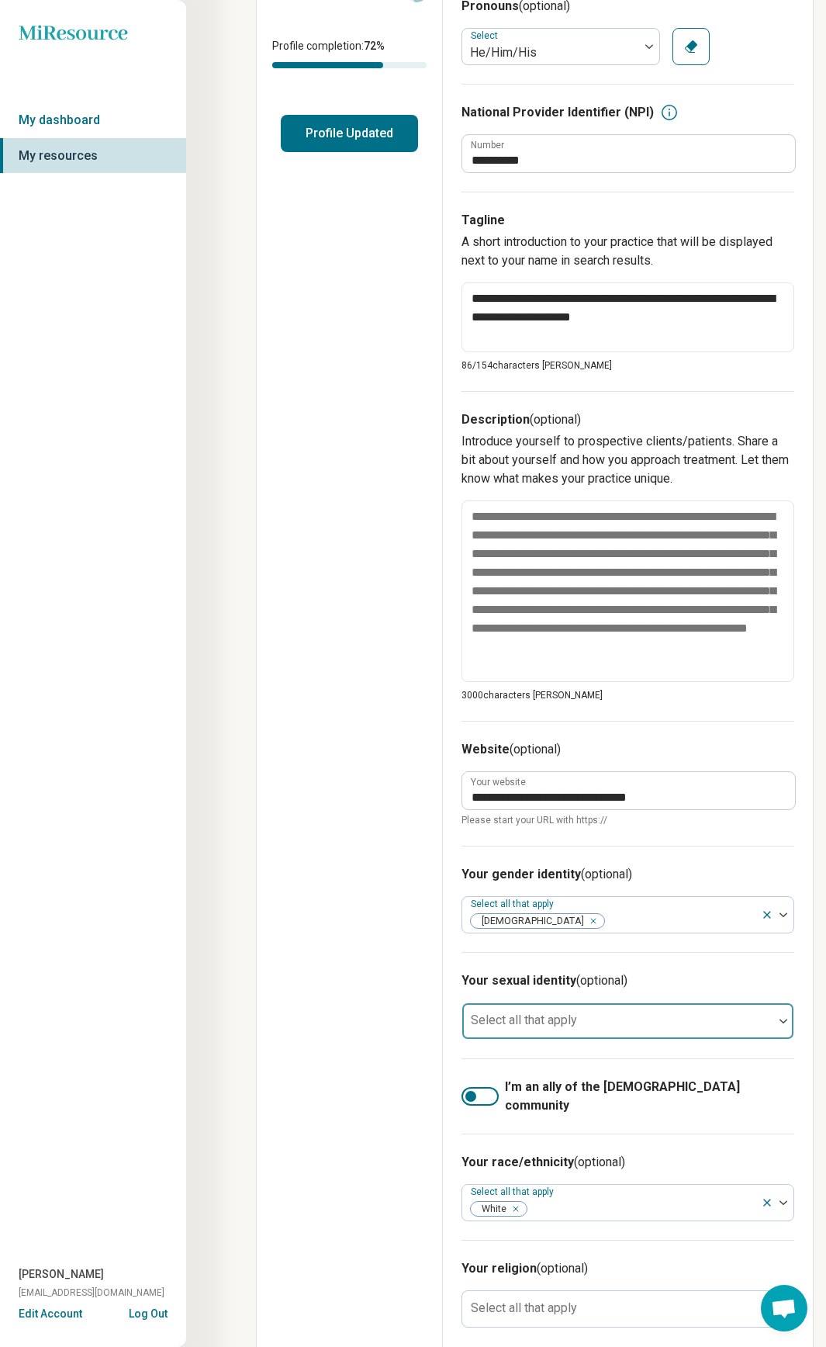
click at [533, 225] on label "Select all that apply" at bounding box center [524, 1020] width 106 height 15
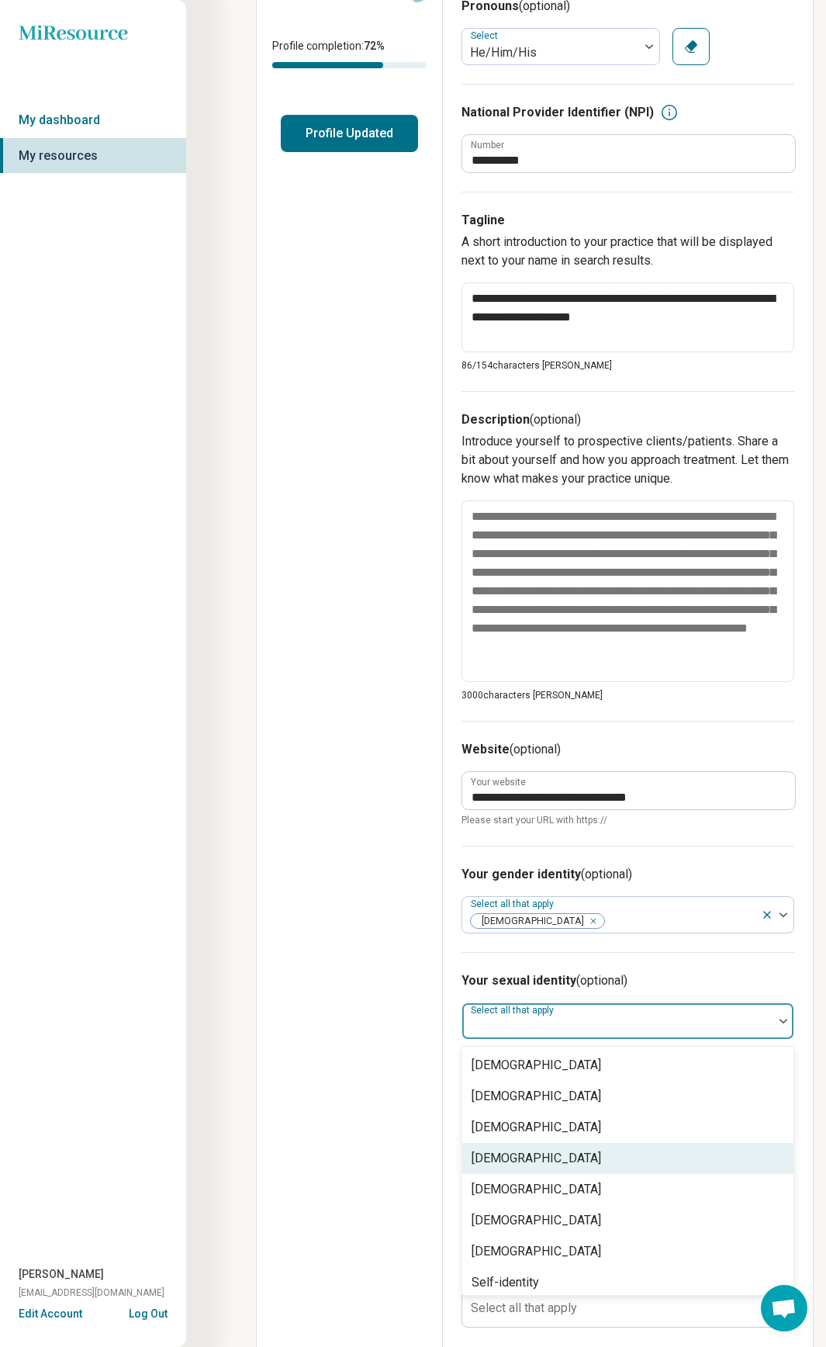
click at [562, 225] on div "[DEMOGRAPHIC_DATA]" at bounding box center [628, 1158] width 331 height 31
type textarea "*"
click at [393, 225] on div "Edit profile General Specialty Credentials Location Payment Schedule Profile co…" at bounding box center [350, 566] width 186 height 1597
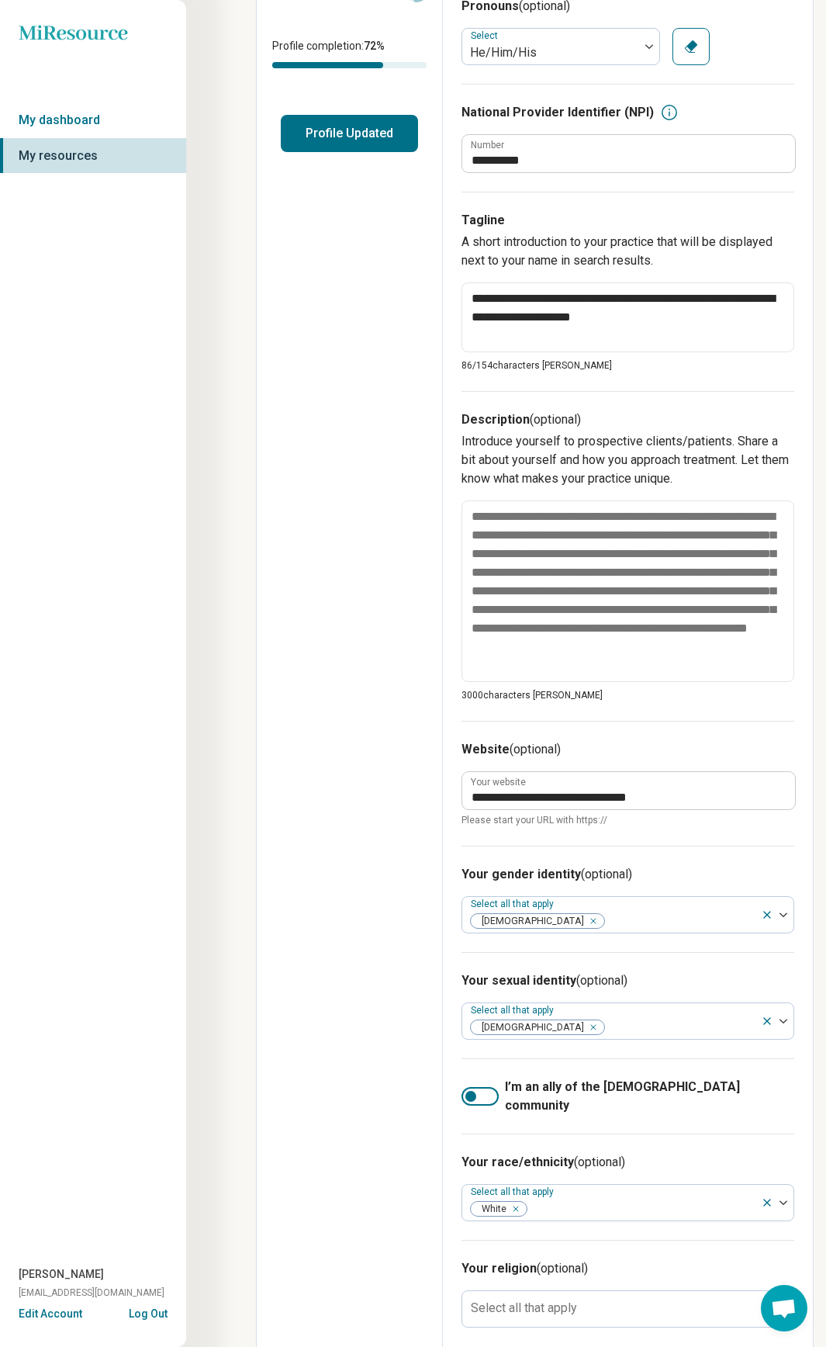
scroll to position [0, 0]
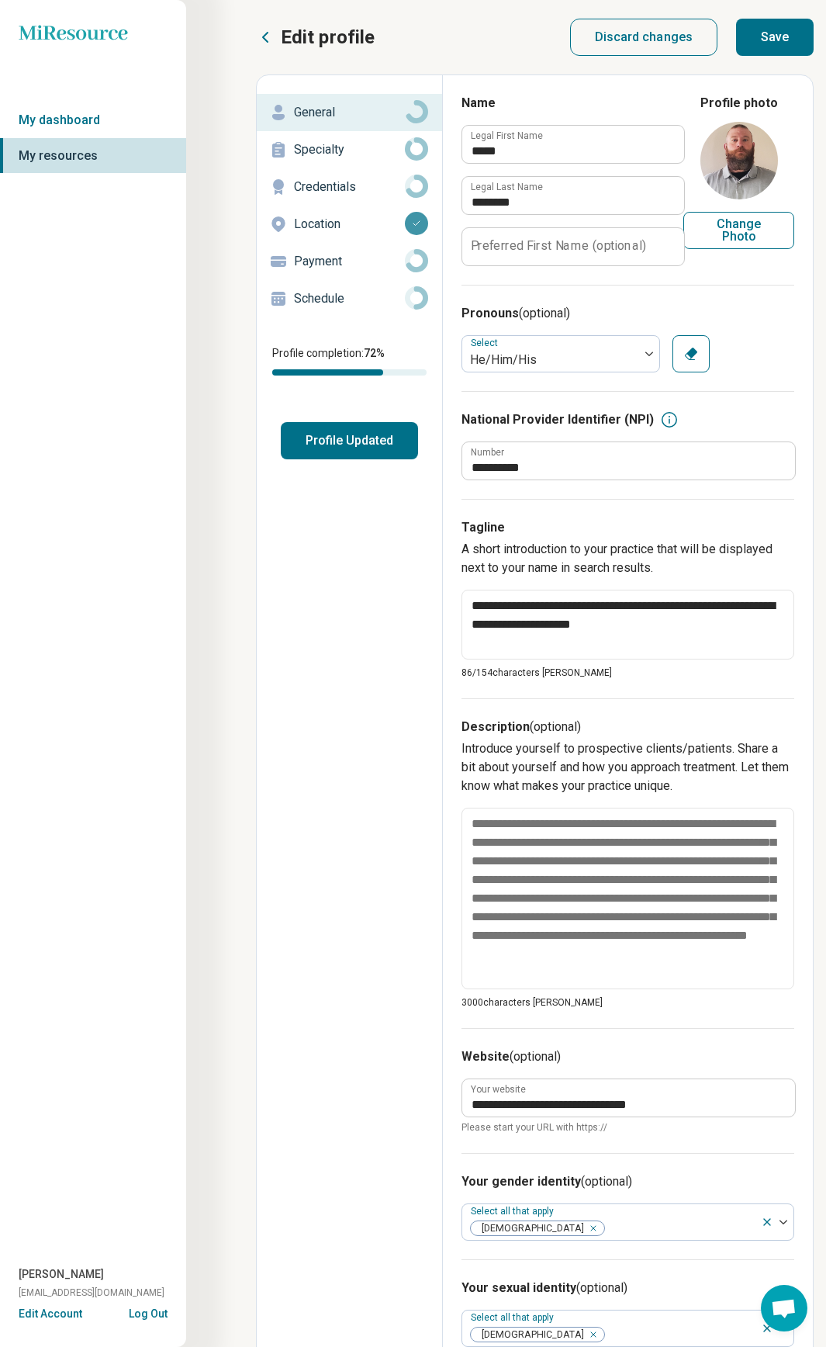
click at [346, 225] on button "Profile Updated" at bounding box center [349, 440] width 137 height 37
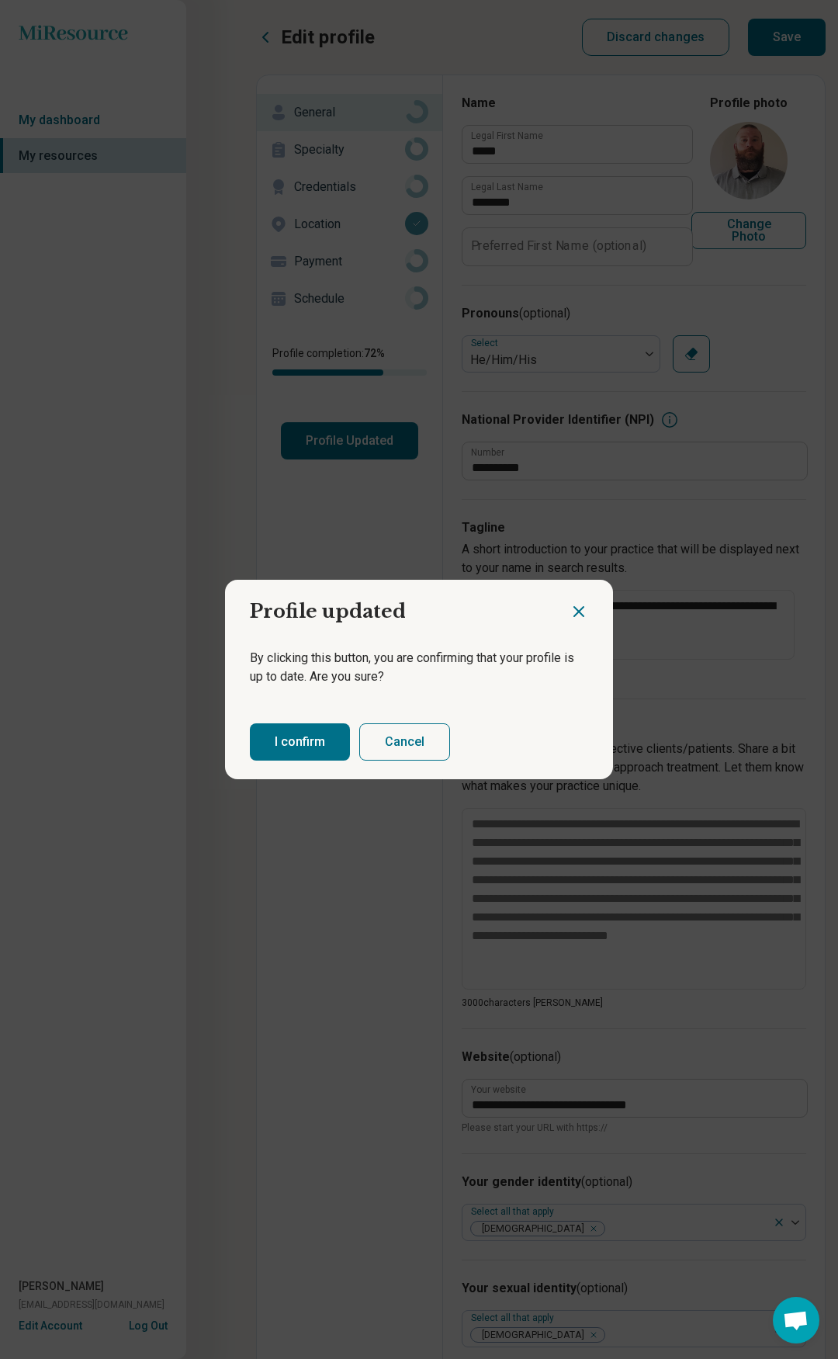
click at [299, 225] on button "I confirm" at bounding box center [300, 741] width 100 height 37
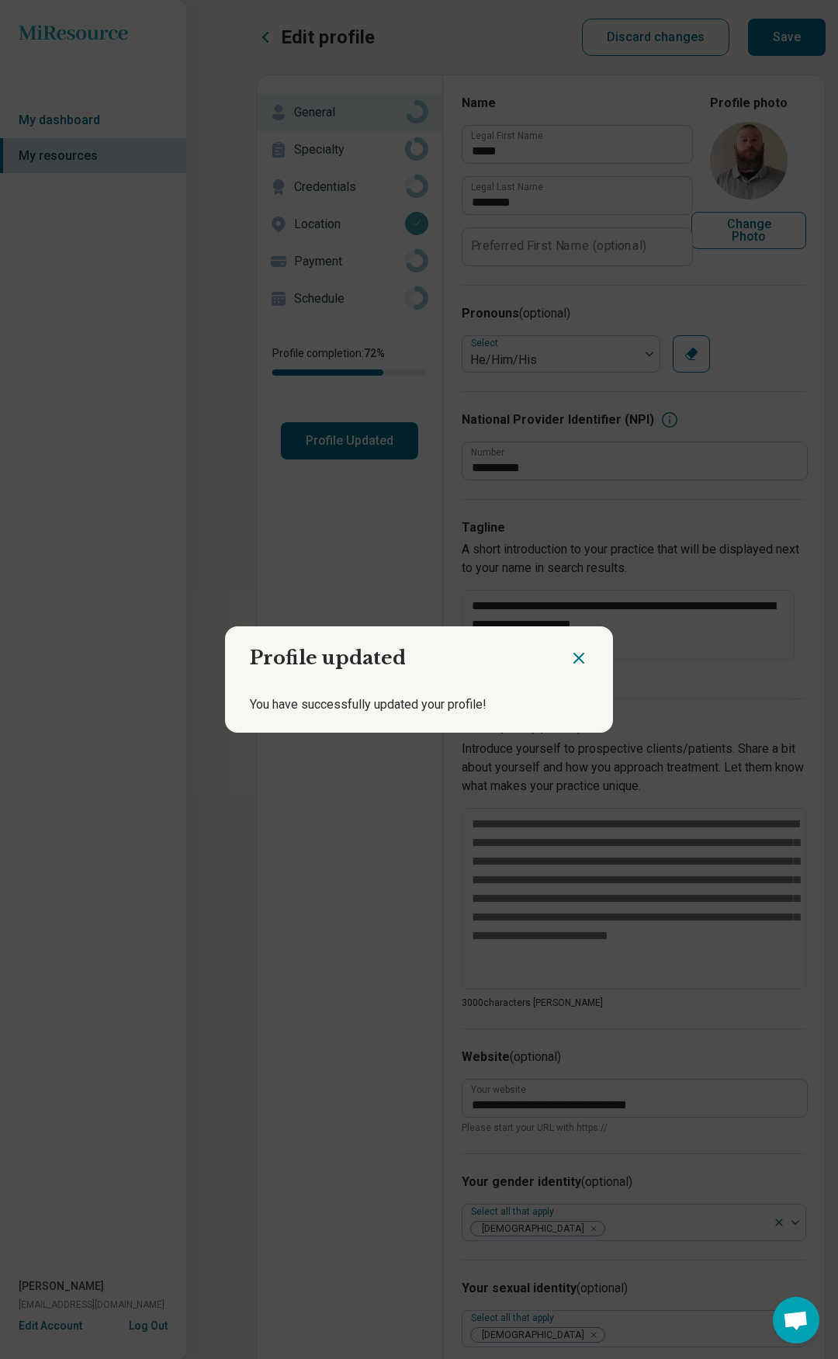
click at [575, 225] on icon "Close dialog" at bounding box center [578, 657] width 9 height 9
